Goal: Check status: Check status

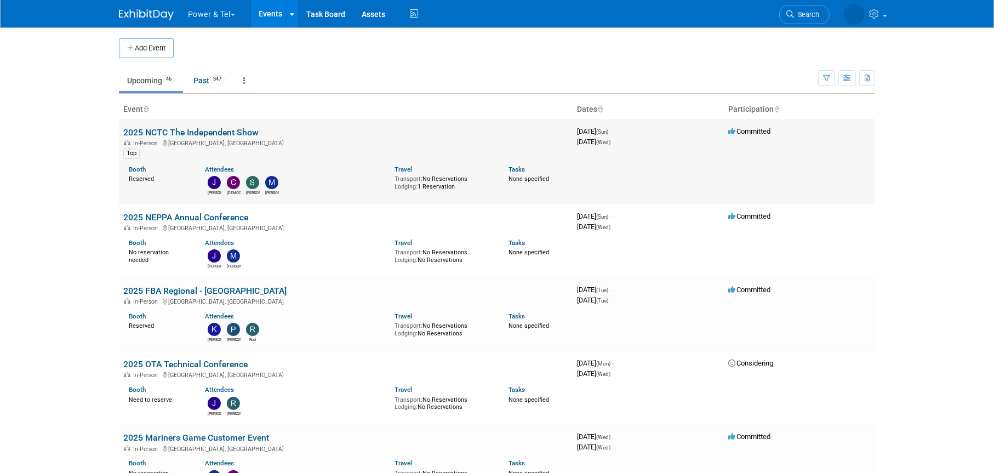
click at [173, 135] on link "2025 NCTC The Independent Show" at bounding box center [190, 132] width 135 height 10
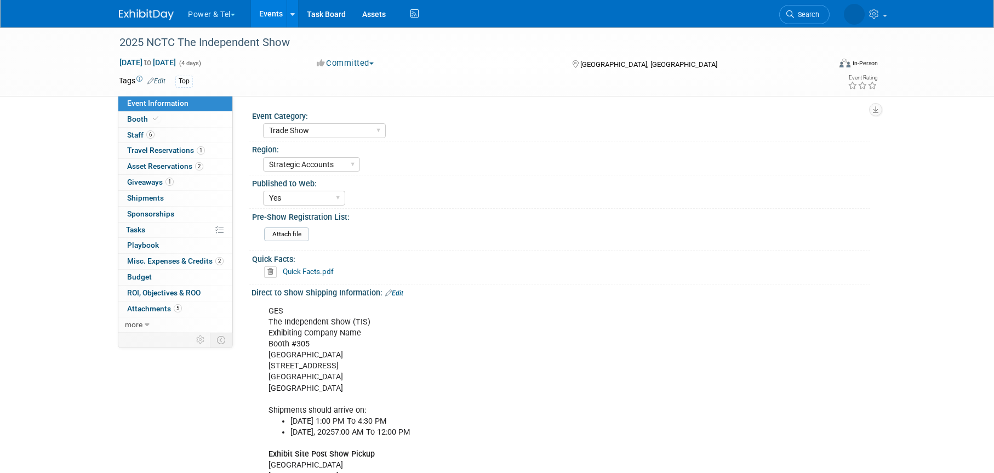
select select "Trade Show"
select select "Strategic Accounts"
select select "Yes"
click at [314, 268] on link "Quick Facts.pdf" at bounding box center [308, 271] width 51 height 9
select select "Trade Show"
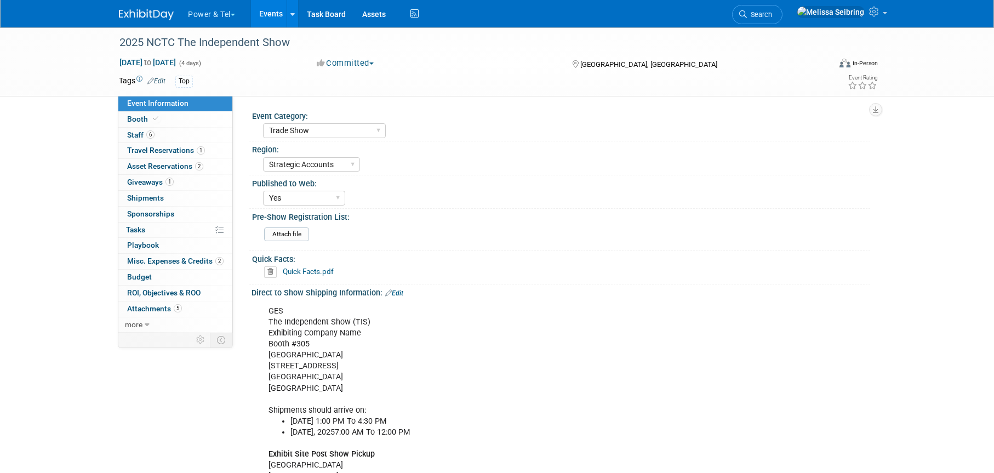
select select "Strategic Accounts"
select select "Yes"
